Goal: Task Accomplishment & Management: Manage account settings

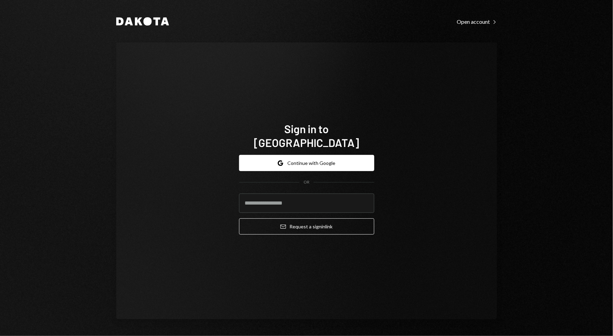
click at [215, 232] on div "Sign in to Dakota Google Continue with Google OR Email Request a sign in link" at bounding box center [306, 180] width 381 height 277
click at [261, 199] on input "email" at bounding box center [306, 203] width 135 height 19
type input "**********"
click at [402, 244] on div "**********" at bounding box center [306, 180] width 381 height 277
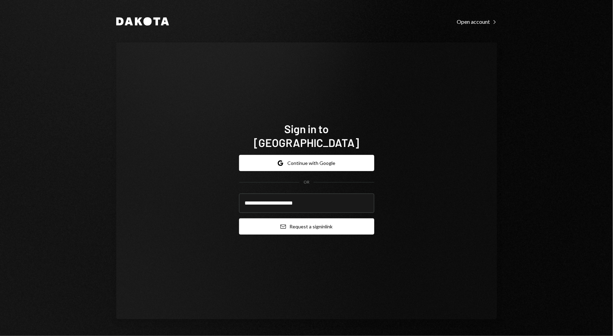
click at [312, 222] on button "Email Request a sign in link" at bounding box center [306, 226] width 135 height 16
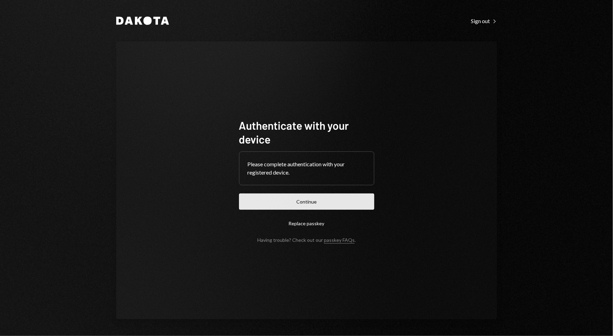
click at [297, 207] on button "Continue" at bounding box center [306, 202] width 135 height 16
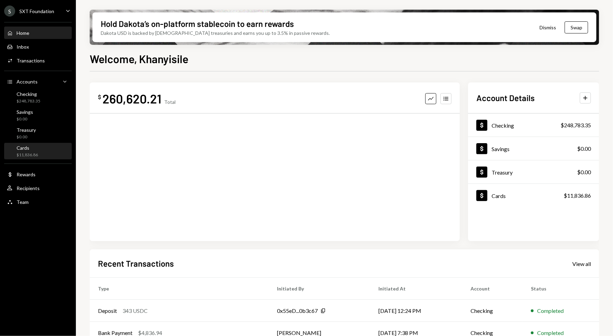
click at [26, 147] on div "Cards" at bounding box center [27, 148] width 21 height 6
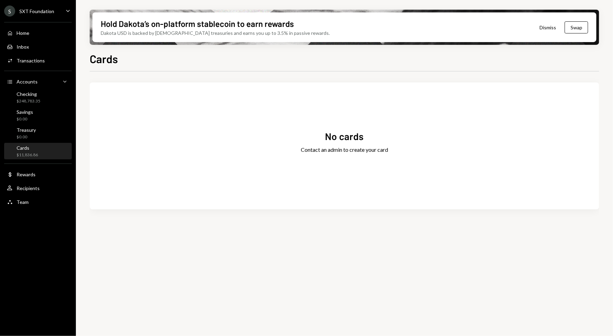
click at [24, 148] on div "Cards" at bounding box center [27, 148] width 21 height 6
click at [26, 116] on div "Savings $0.00" at bounding box center [25, 115] width 17 height 13
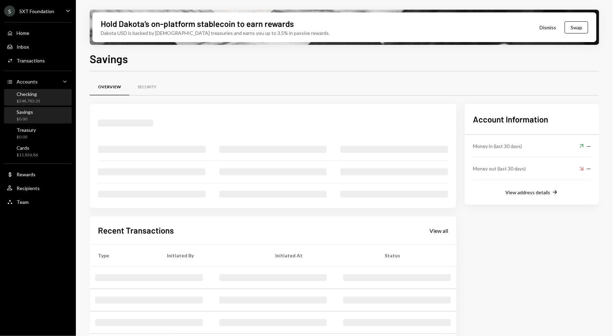
click at [29, 93] on div "Checking" at bounding box center [29, 94] width 24 height 6
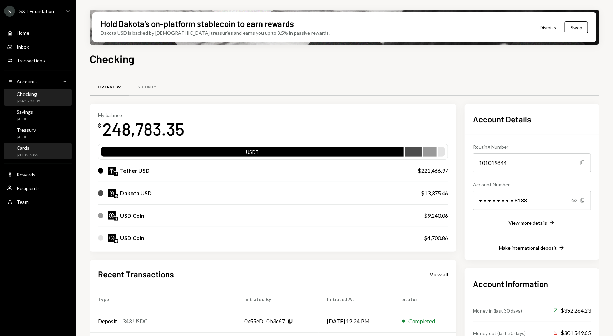
click at [40, 152] on div "Cards $11,836.86" at bounding box center [38, 151] width 62 height 13
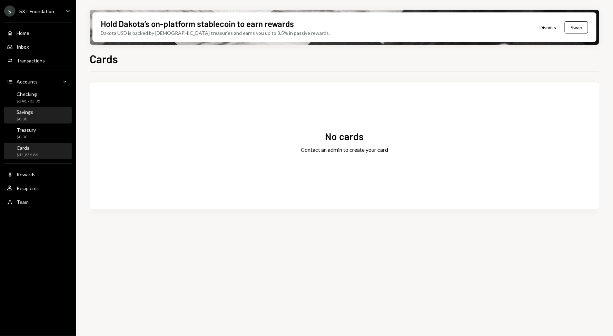
click at [30, 120] on div "$0.00" at bounding box center [25, 119] width 17 height 6
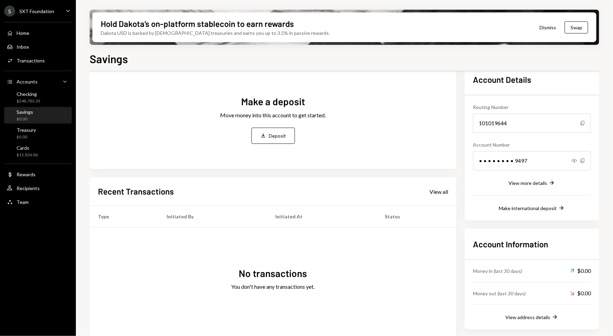
scroll to position [47, 0]
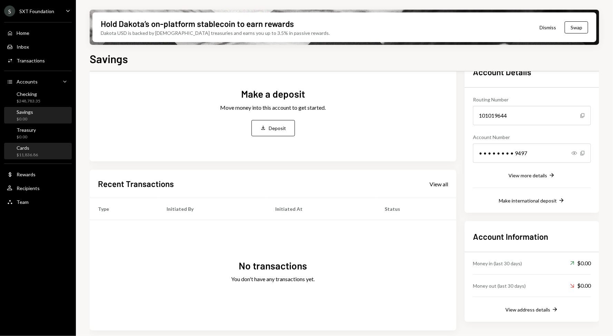
click at [23, 152] on div "Cards $11,836.86" at bounding box center [27, 151] width 21 height 13
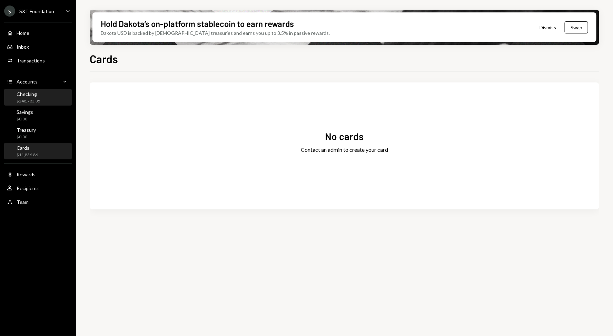
click at [38, 103] on div "$248,783.35" at bounding box center [29, 101] width 24 height 6
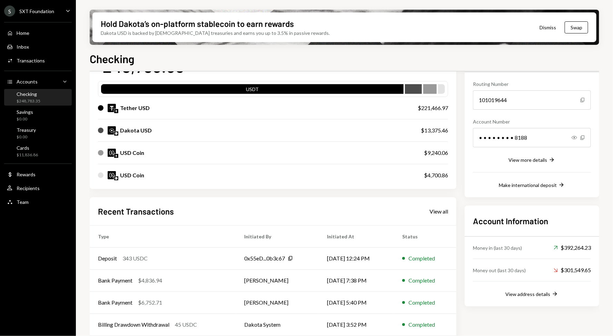
scroll to position [90, 0]
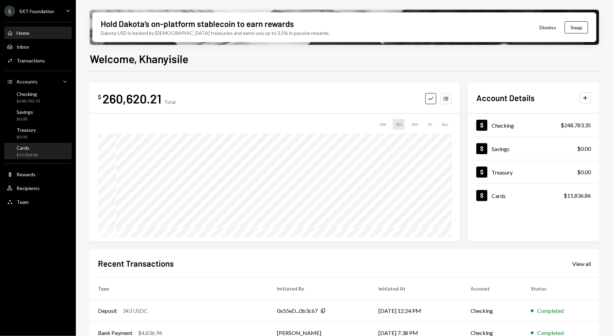
click at [44, 152] on div "Cards $11,836.86" at bounding box center [38, 151] width 62 height 13
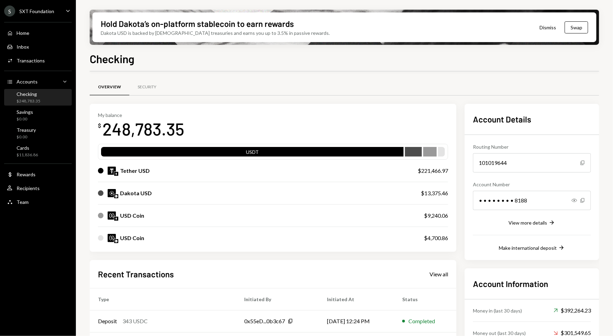
scroll to position [90, 0]
